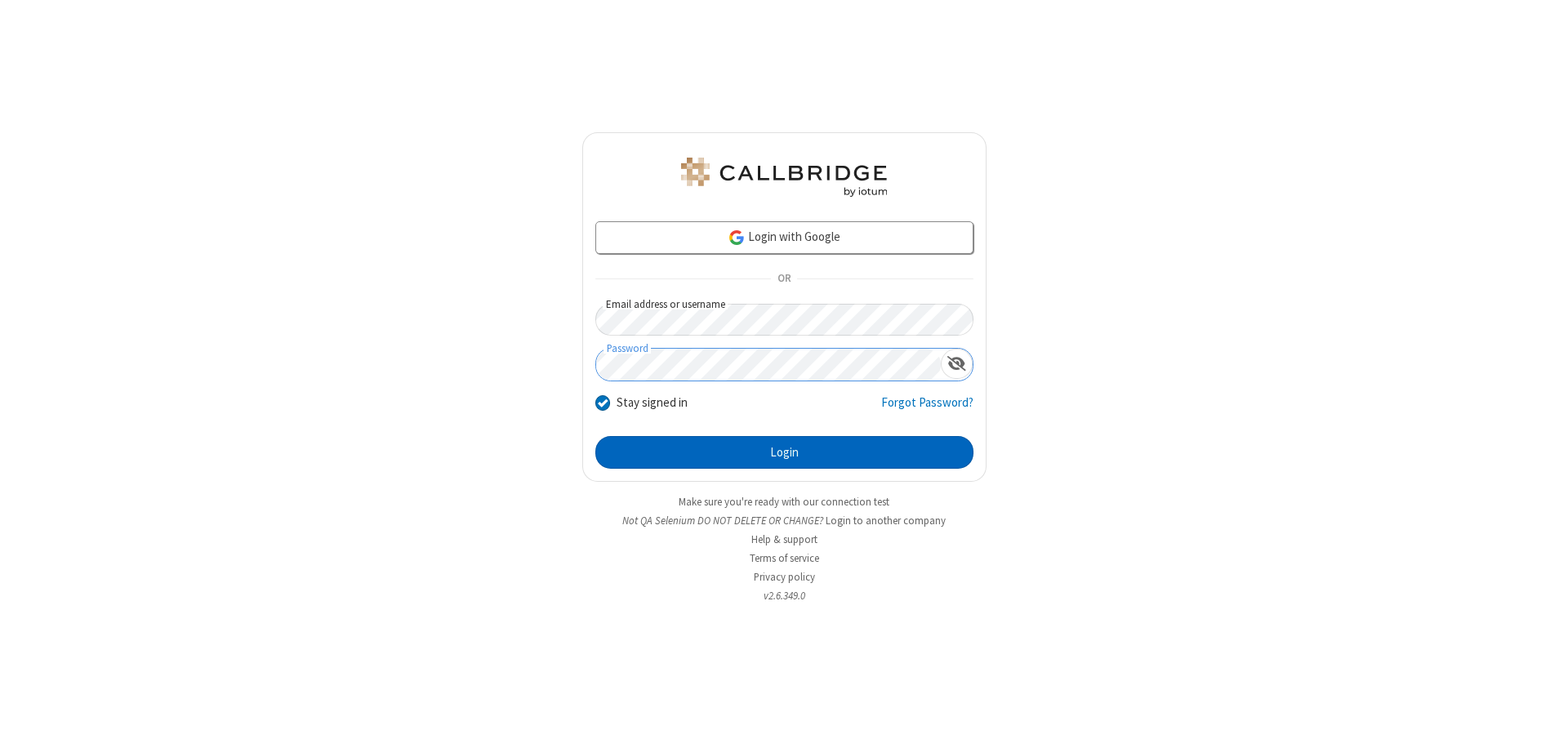
click at [784, 452] on button "Login" at bounding box center [784, 452] width 378 height 32
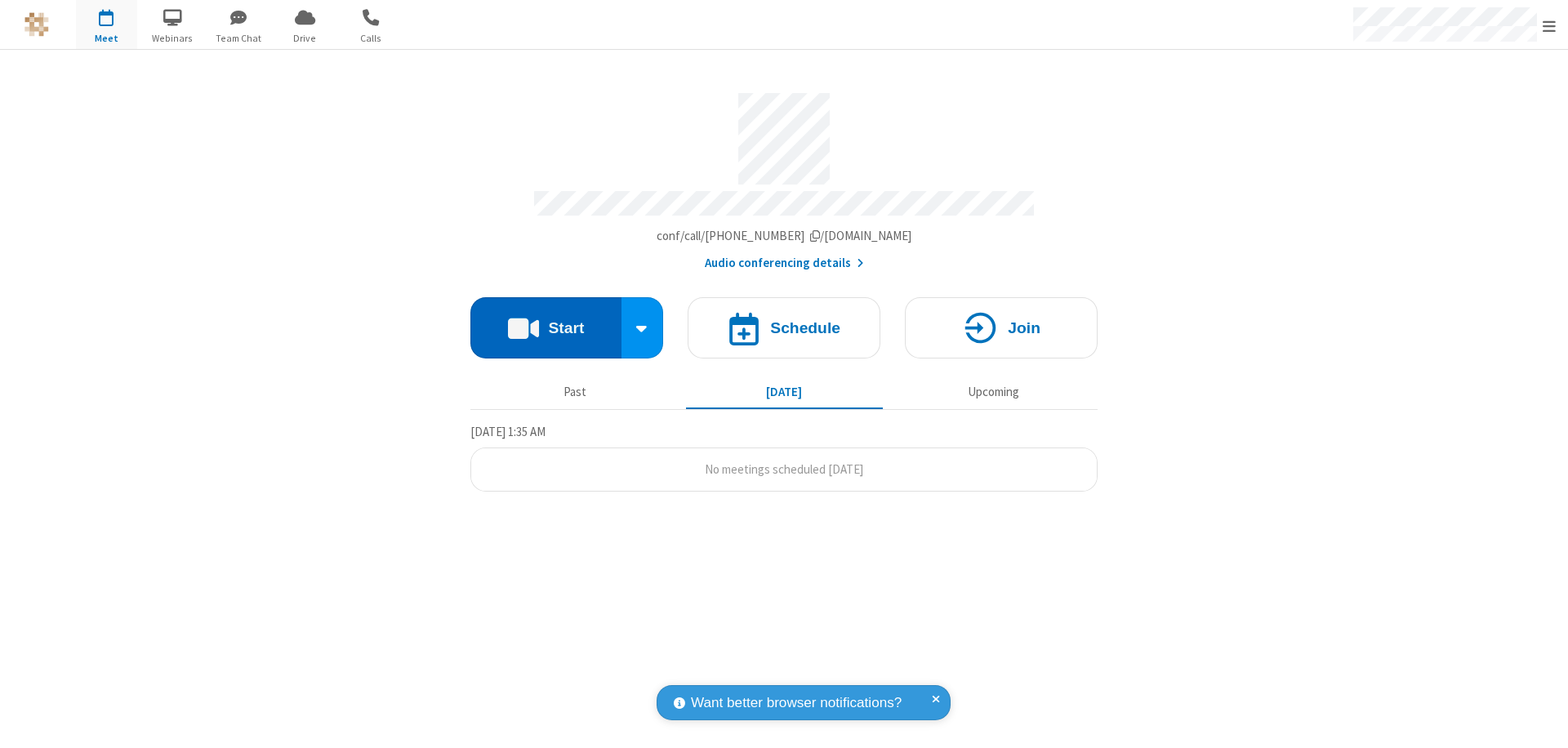
click at [546, 320] on button "Start" at bounding box center [546, 328] width 151 height 61
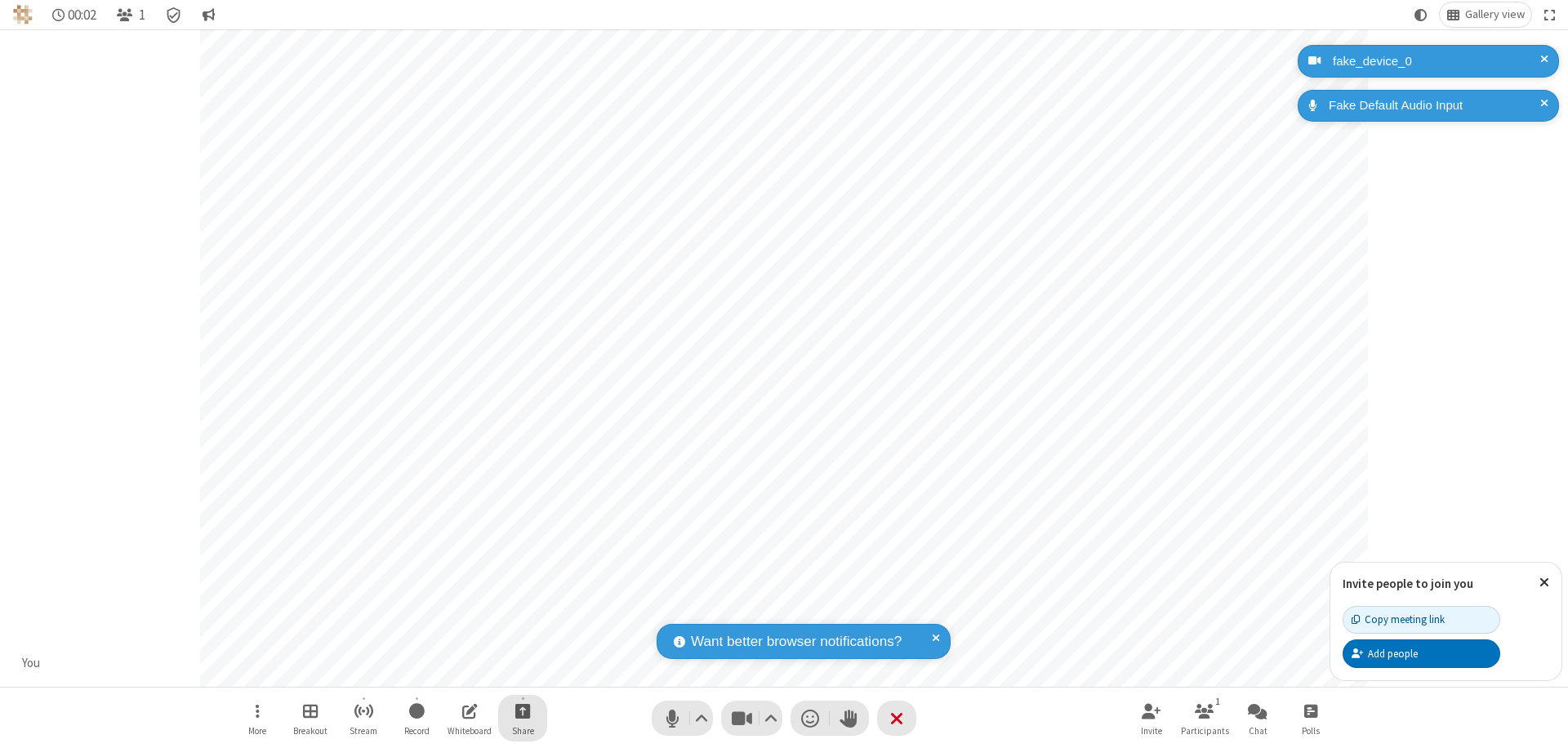
click at [523, 710] on span "Start sharing" at bounding box center [523, 710] width 15 height 20
click at [457, 642] on span "Present files & media" at bounding box center [457, 643] width 19 height 14
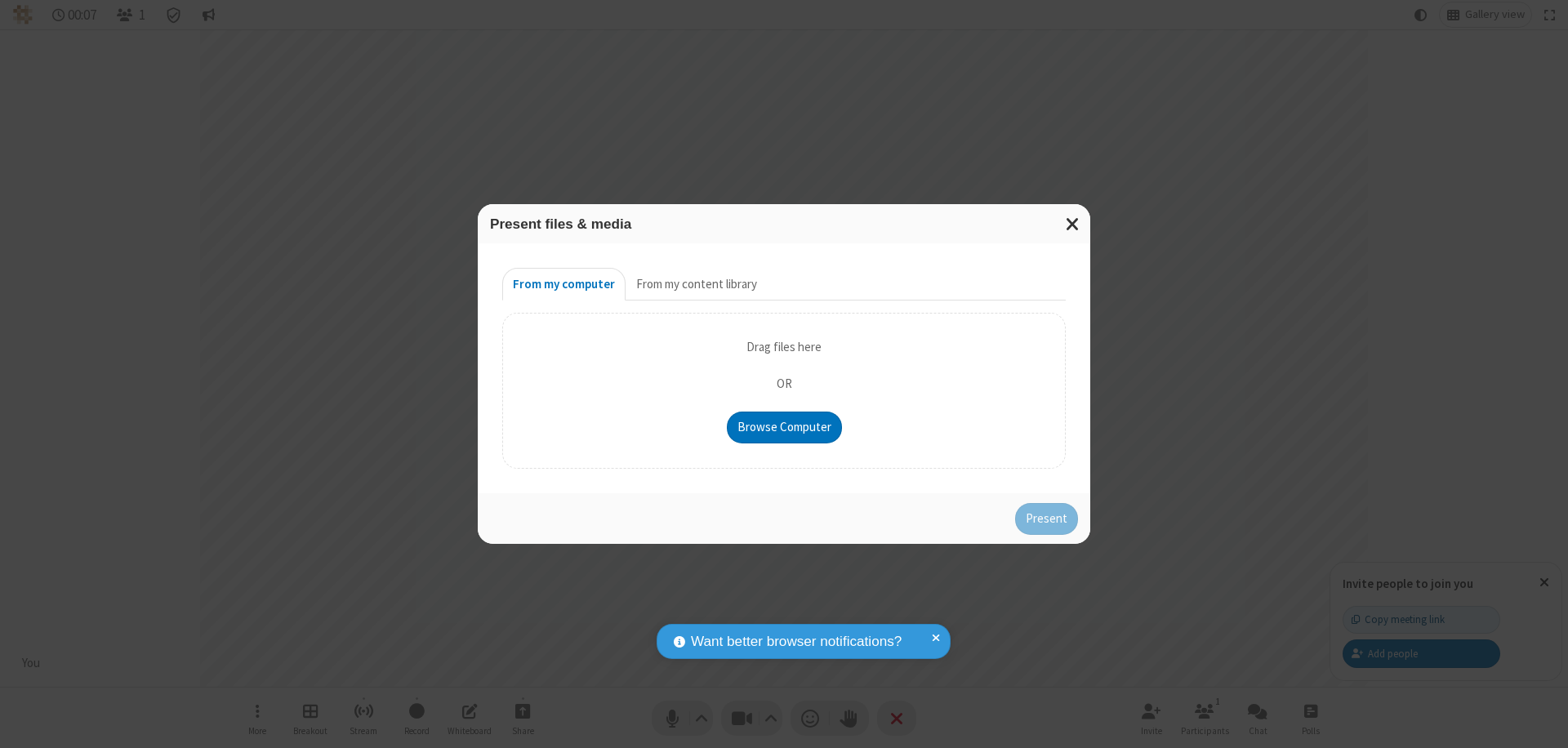
click at [695, 284] on button "From my content library" at bounding box center [697, 284] width 142 height 32
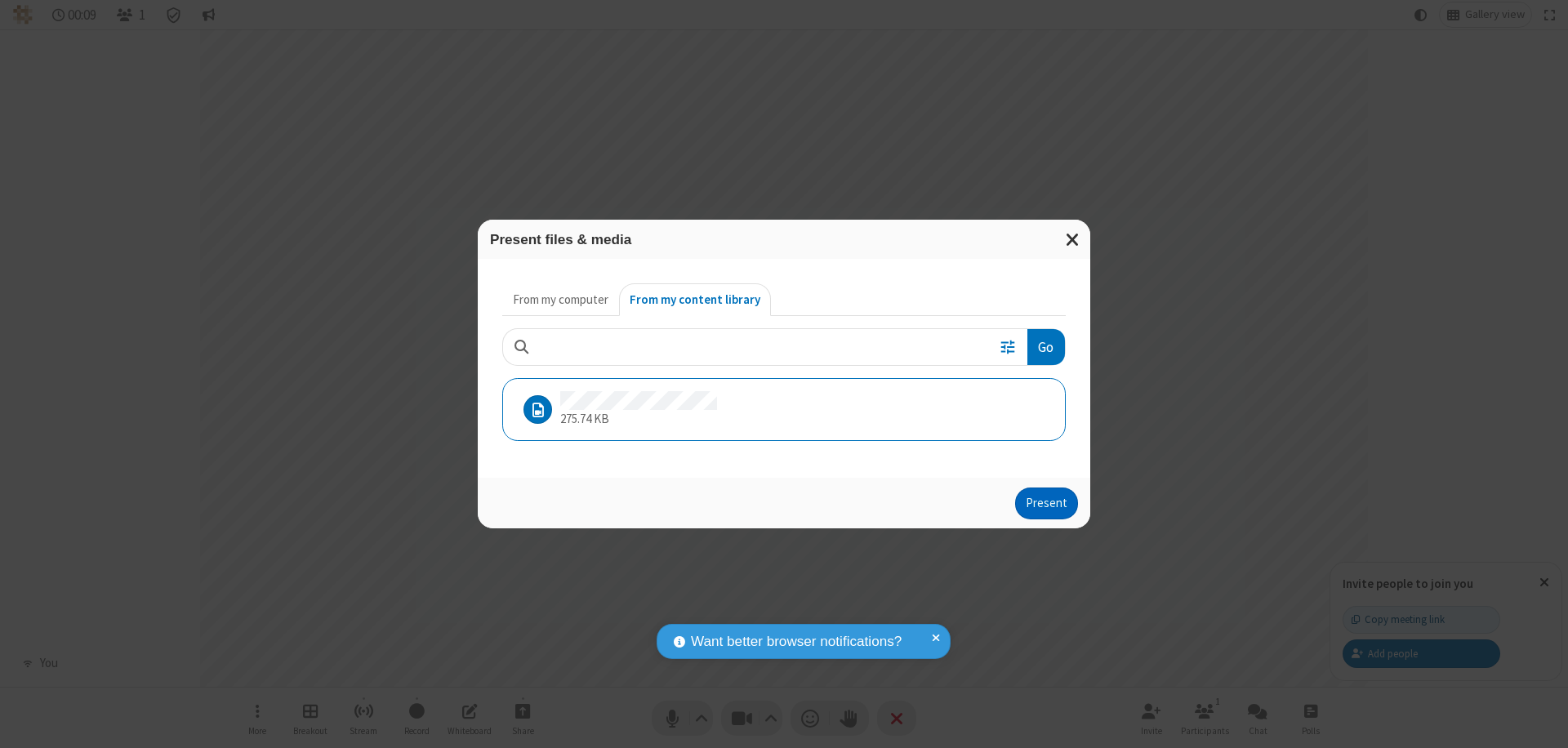
click at [1047, 502] on button "Present" at bounding box center [1046, 503] width 63 height 32
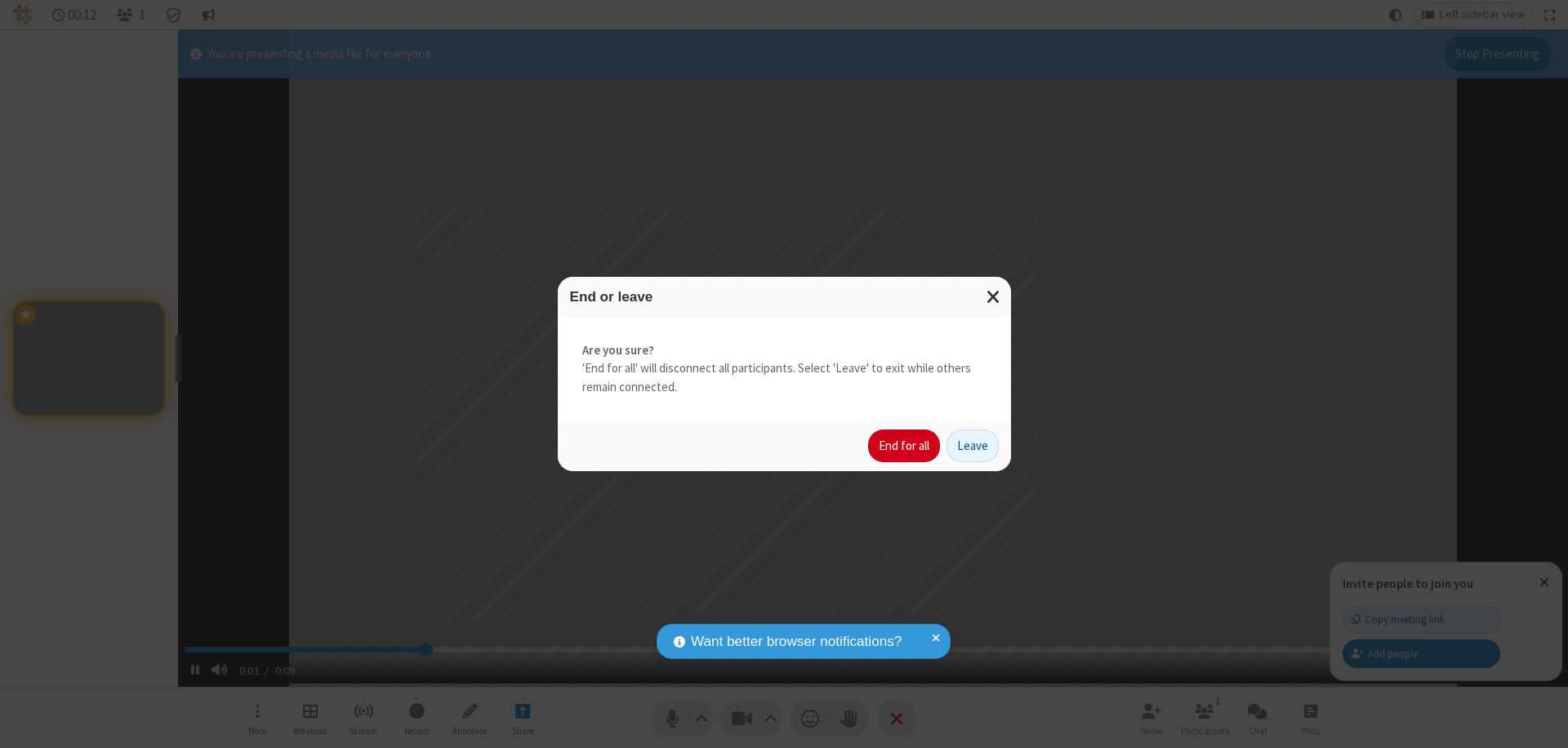
type input "2.617995"
click at [905, 446] on button "End for all" at bounding box center [903, 445] width 72 height 32
